Goal: Task Accomplishment & Management: Use online tool/utility

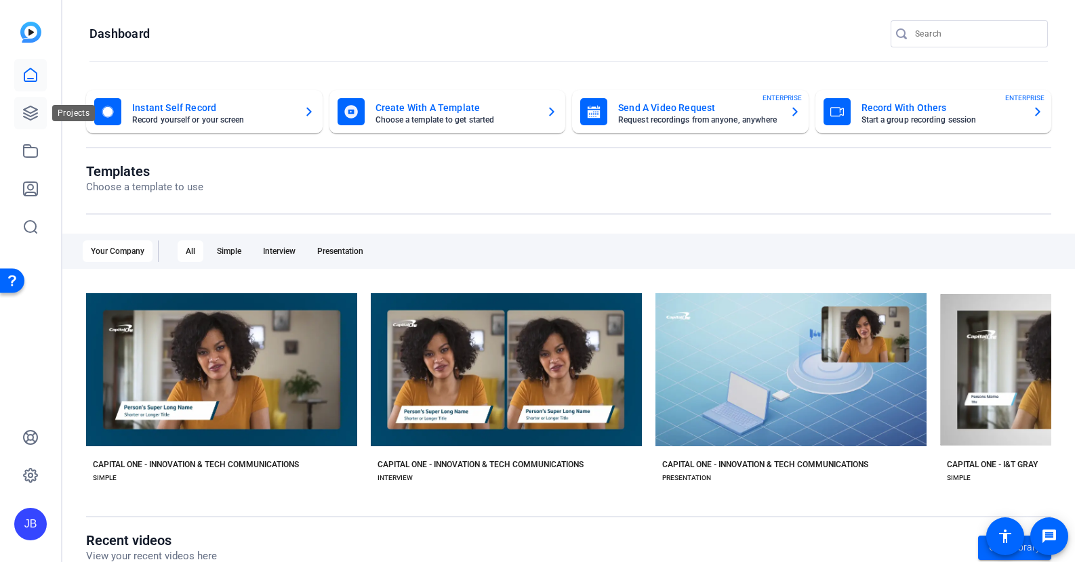
click at [28, 110] on icon at bounding box center [30, 113] width 16 height 16
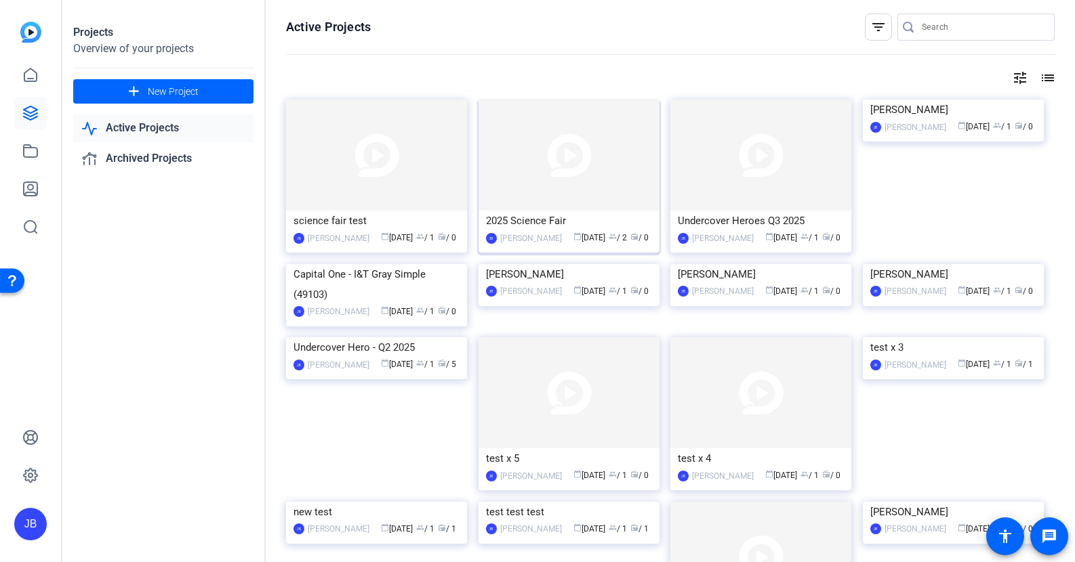
click at [537, 232] on div "[PERSON_NAME] [PERSON_NAME] calendar_today [DATE] group / 2 radio / 0" at bounding box center [569, 238] width 166 height 14
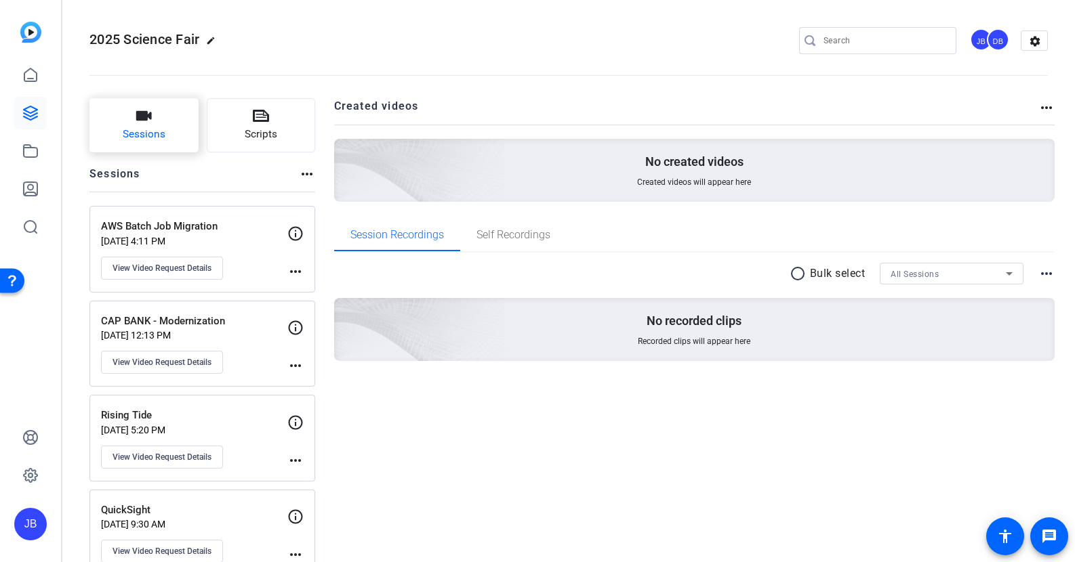
click at [152, 112] on button "Sessions" at bounding box center [143, 125] width 109 height 54
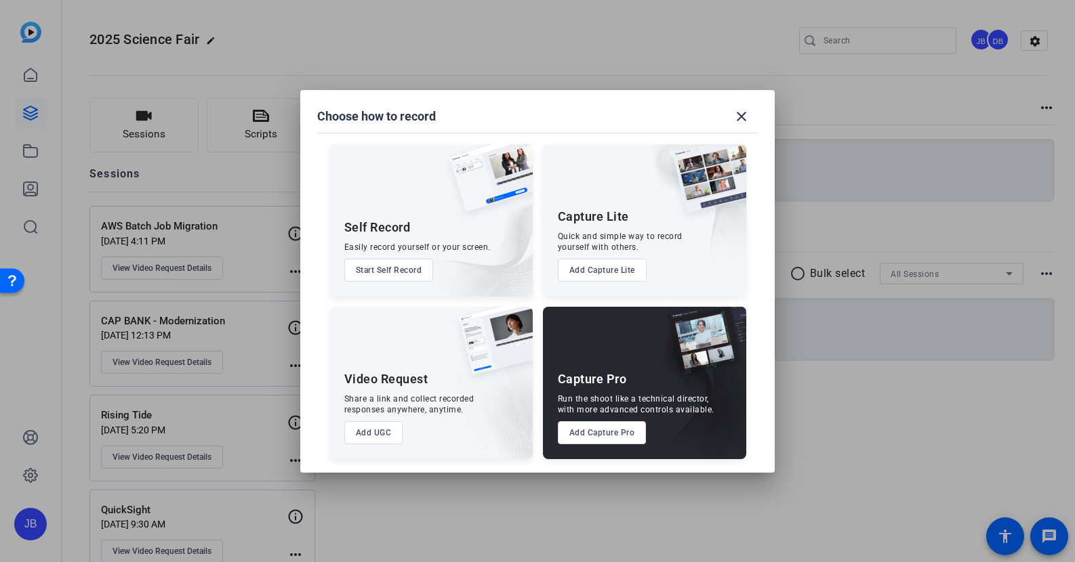
drag, startPoint x: 416, startPoint y: 406, endPoint x: 399, endPoint y: 414, distance: 18.8
click at [414, 407] on div "Share a link and collect recorded responses anywhere, anytime." at bounding box center [409, 405] width 130 height 22
click at [374, 417] on div "Video Request Share a link and collect recorded responses anywhere, anytime. Ad…" at bounding box center [430, 383] width 203 height 152
click at [372, 424] on button "Add UGC" at bounding box center [373, 433] width 59 height 23
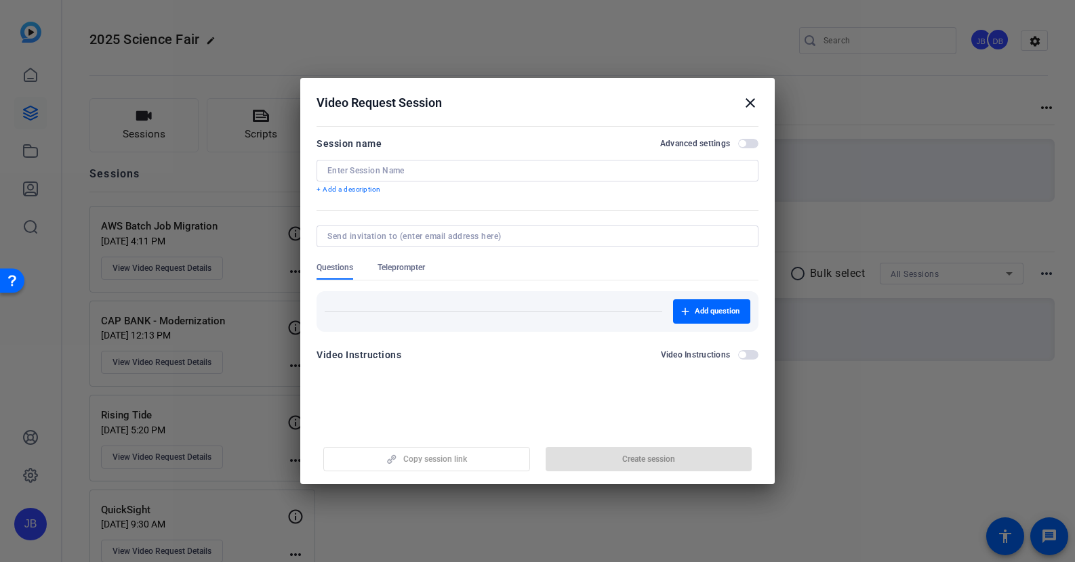
click at [475, 239] on input at bounding box center [534, 236] width 415 height 11
paste input "[PERSON_NAME][EMAIL_ADDRESS][PERSON_NAME][DOMAIN_NAME]"
type input "[PERSON_NAME][EMAIL_ADDRESS][PERSON_NAME][DOMAIN_NAME]"
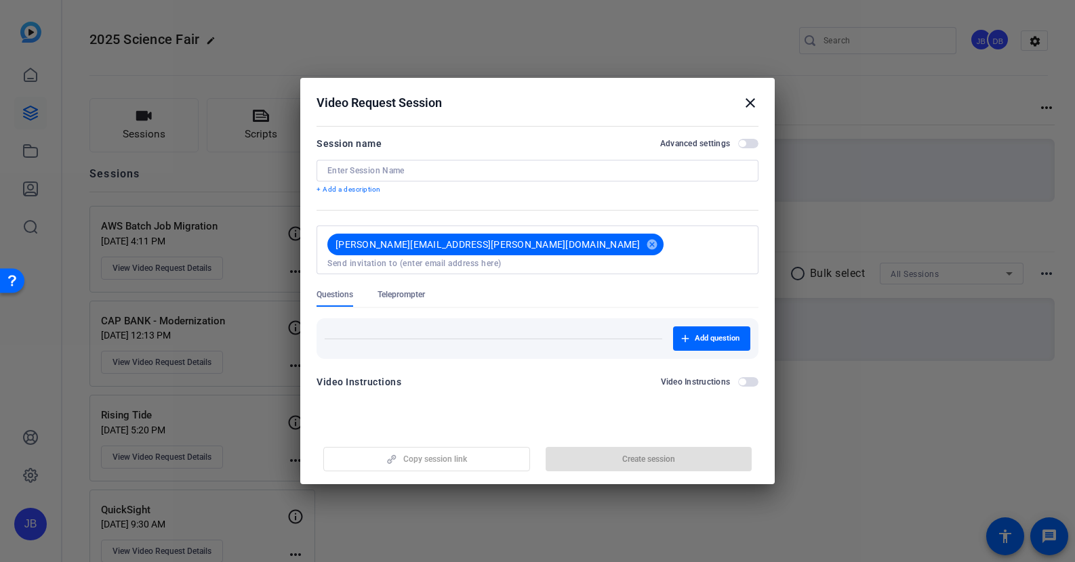
click at [459, 180] on mat-form-field at bounding box center [537, 171] width 442 height 22
click at [458, 178] on div at bounding box center [537, 171] width 420 height 22
click at [470, 171] on input at bounding box center [537, 170] width 420 height 11
paste input "Super NovaTech"
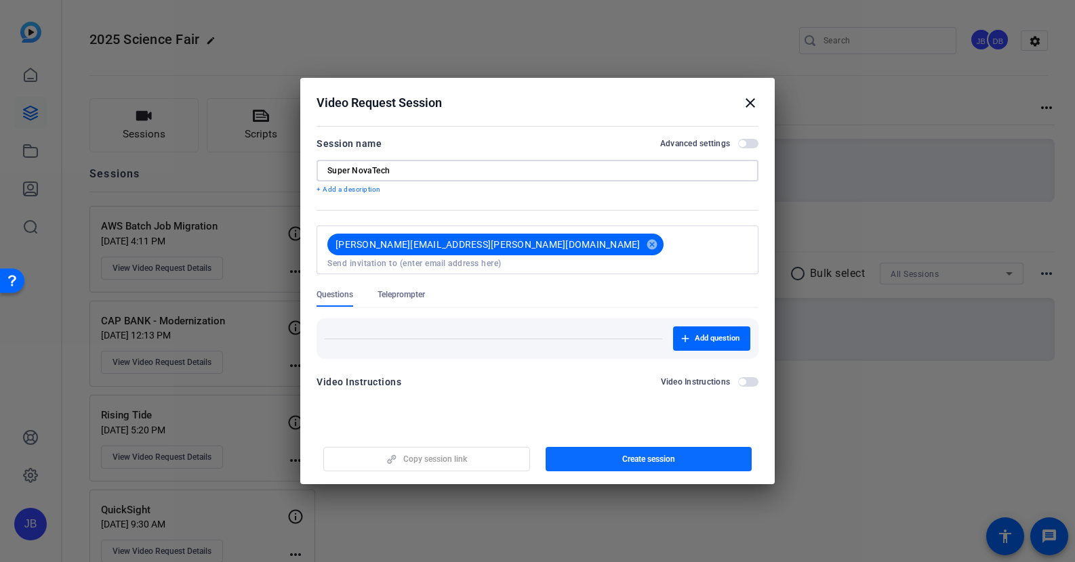
type input "Super NovaTech"
click at [654, 464] on span "Create session" at bounding box center [648, 459] width 53 height 11
click at [755, 106] on mat-icon "close" at bounding box center [750, 103] width 16 height 16
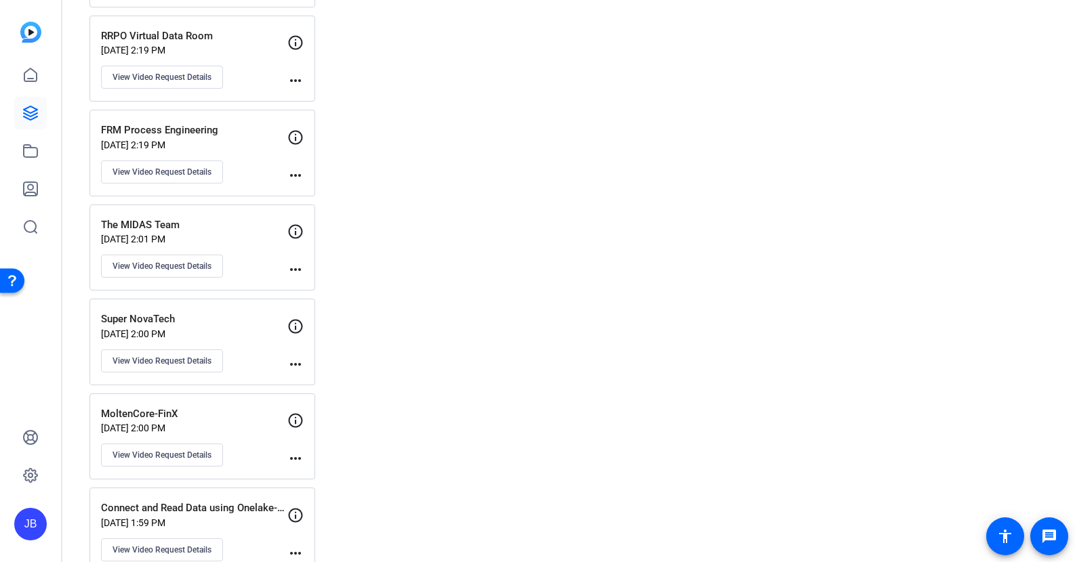
scroll to position [1071, 0]
